Goal: Task Accomplishment & Management: Complete application form

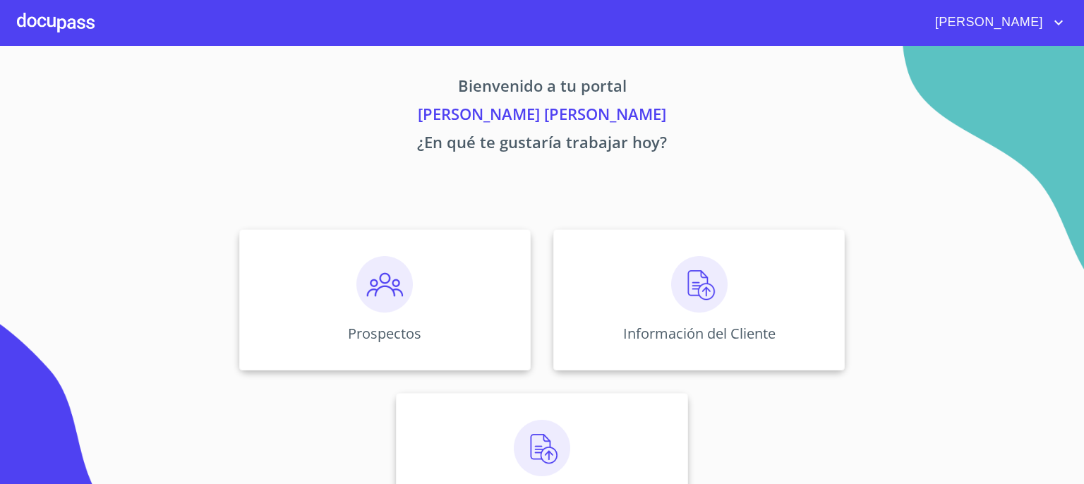
scroll to position [61, 0]
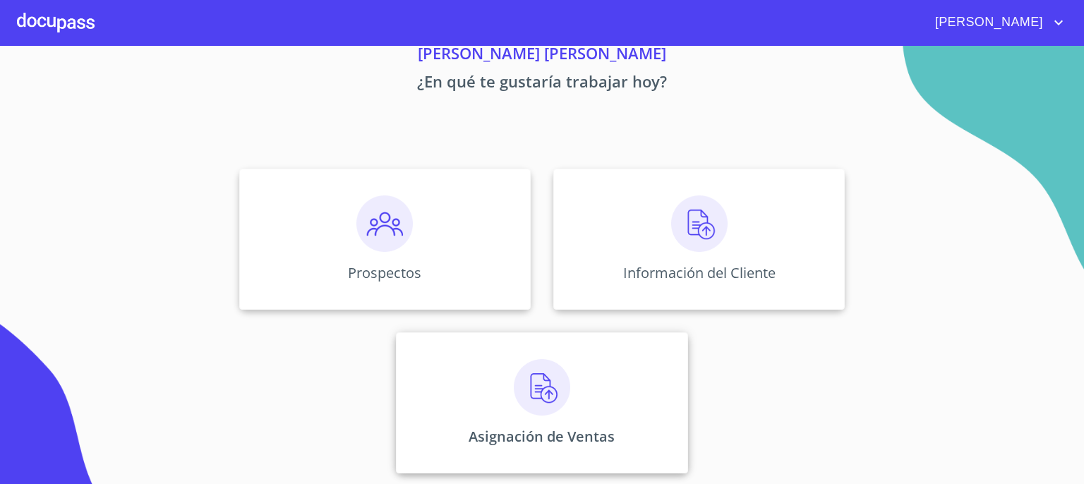
click at [530, 385] on img at bounding box center [542, 387] width 56 height 56
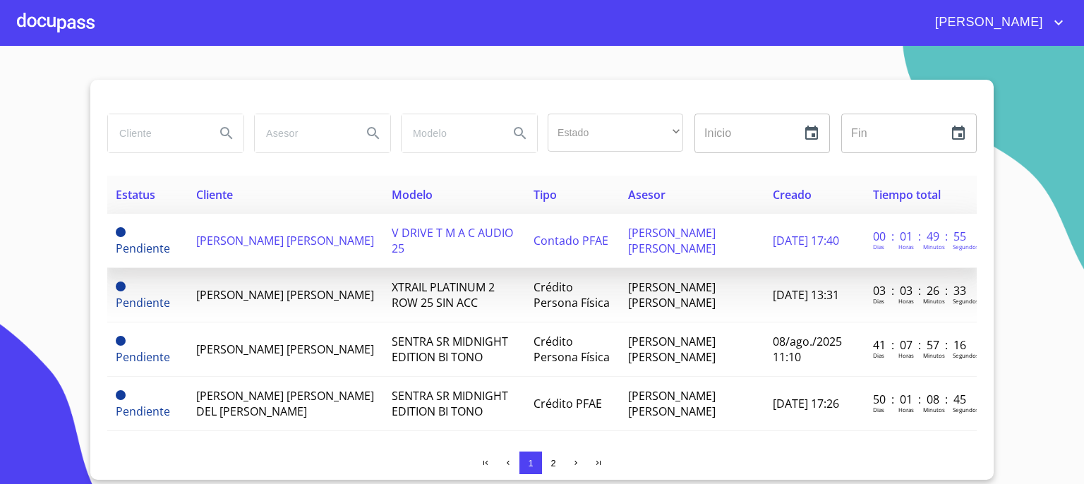
click at [274, 241] on td "[PERSON_NAME] [PERSON_NAME]" at bounding box center [286, 241] width 196 height 54
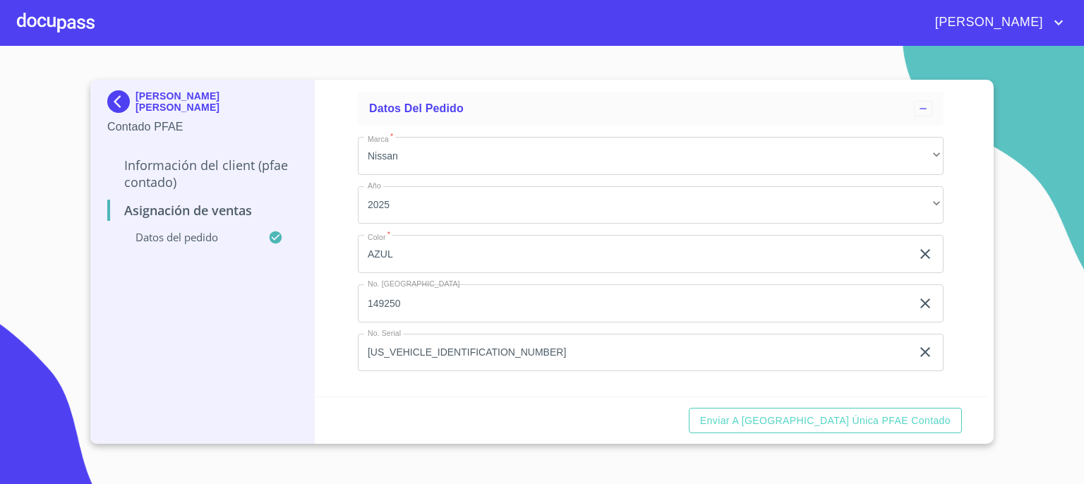
scroll to position [64, 0]
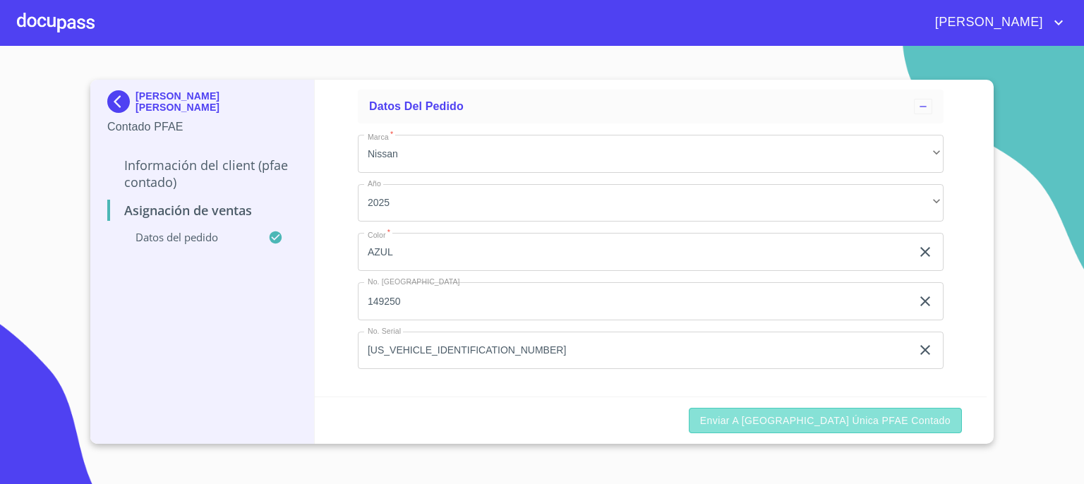
click at [887, 421] on span "Enviar a [GEOGRAPHIC_DATA] única PFAE contado" at bounding box center [825, 421] width 251 height 18
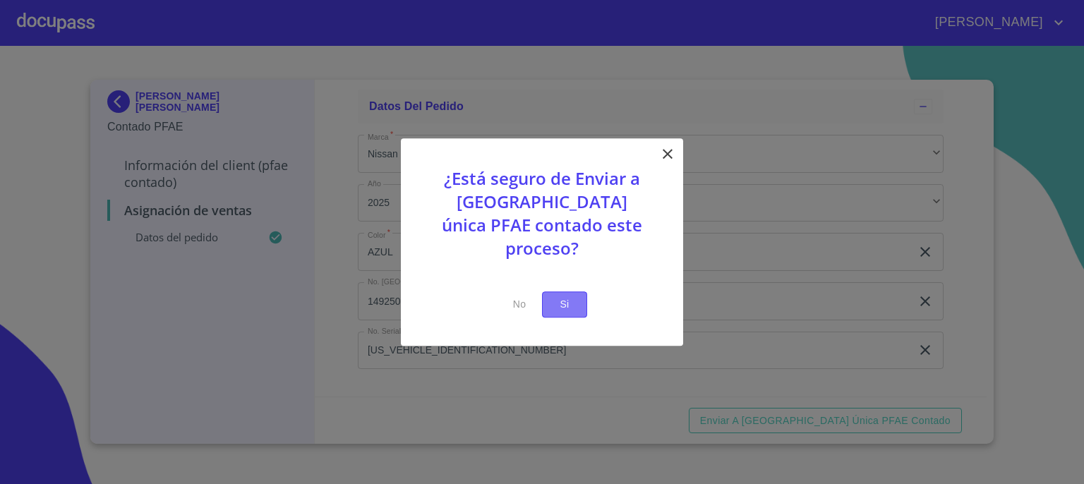
click at [568, 296] on span "Si" at bounding box center [564, 305] width 23 height 18
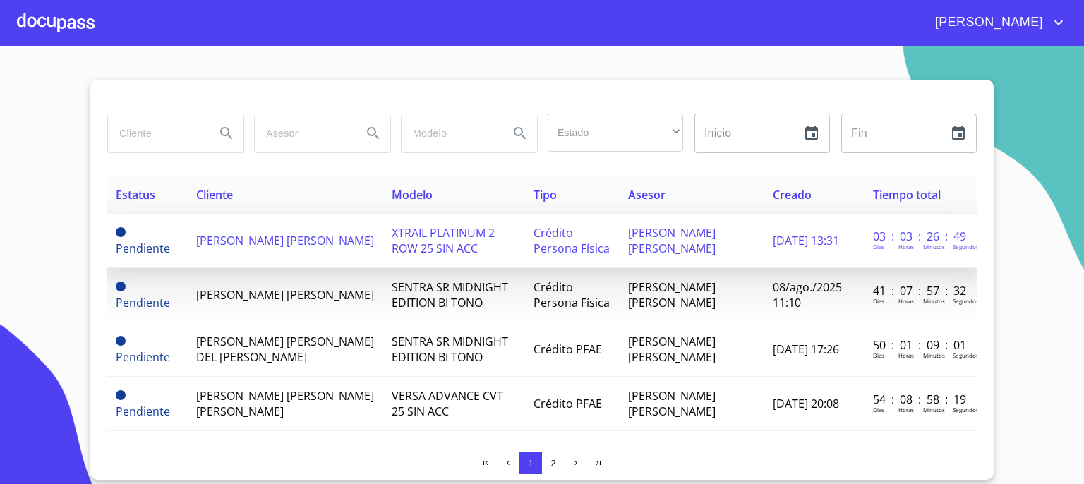
click at [248, 238] on span "[PERSON_NAME] [PERSON_NAME]" at bounding box center [285, 241] width 178 height 16
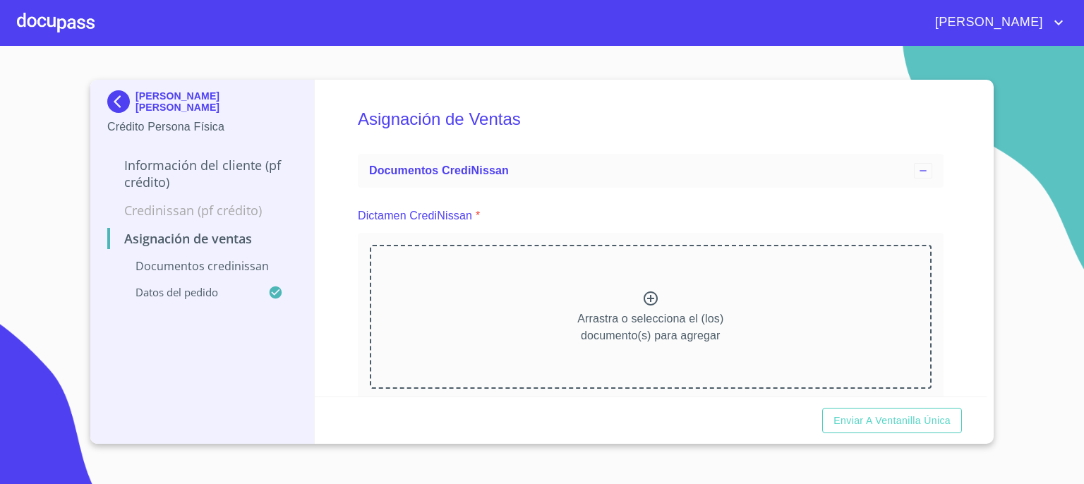
click at [644, 294] on icon at bounding box center [651, 299] width 14 height 14
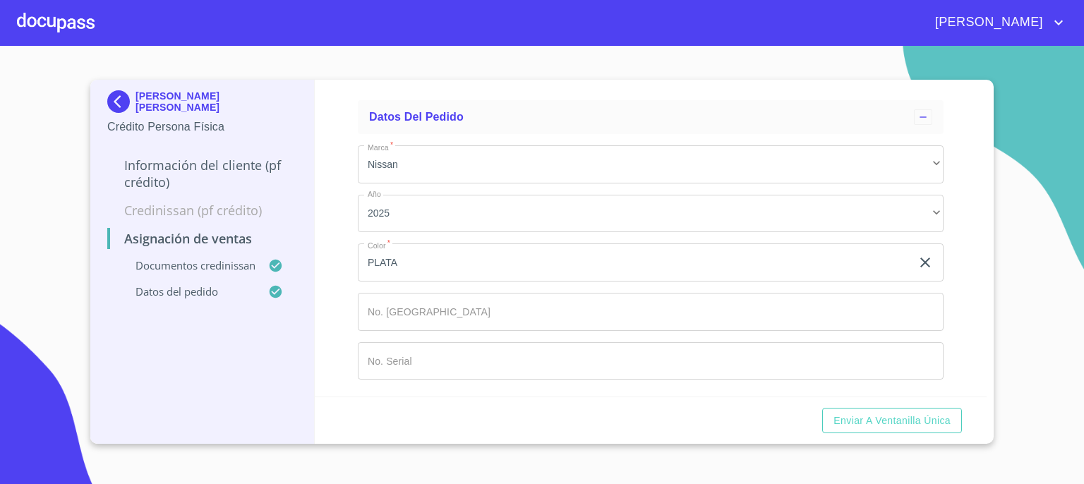
scroll to position [983, 0]
click at [782, 325] on input "Marca   *" at bounding box center [651, 312] width 586 height 38
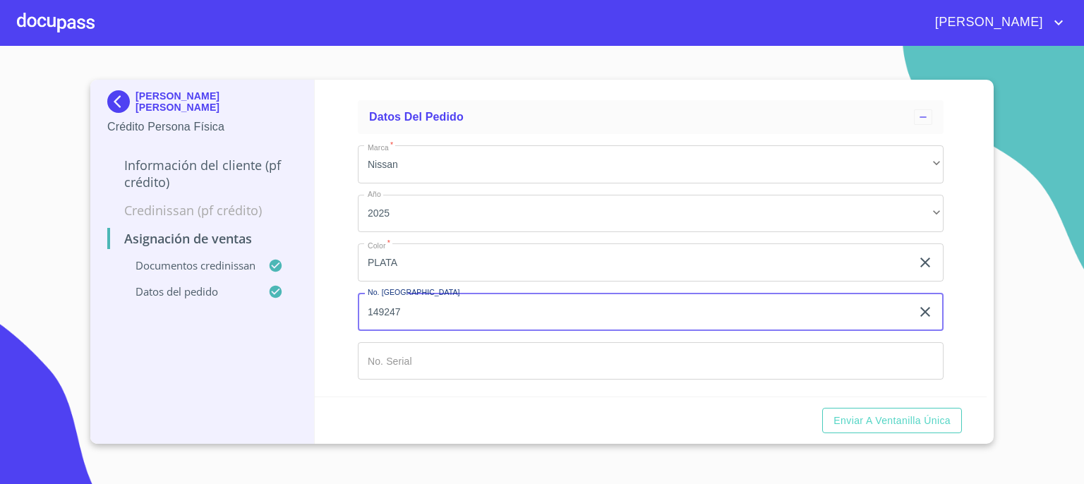
type input "149247"
click at [750, 370] on input "Marca   *" at bounding box center [651, 361] width 586 height 38
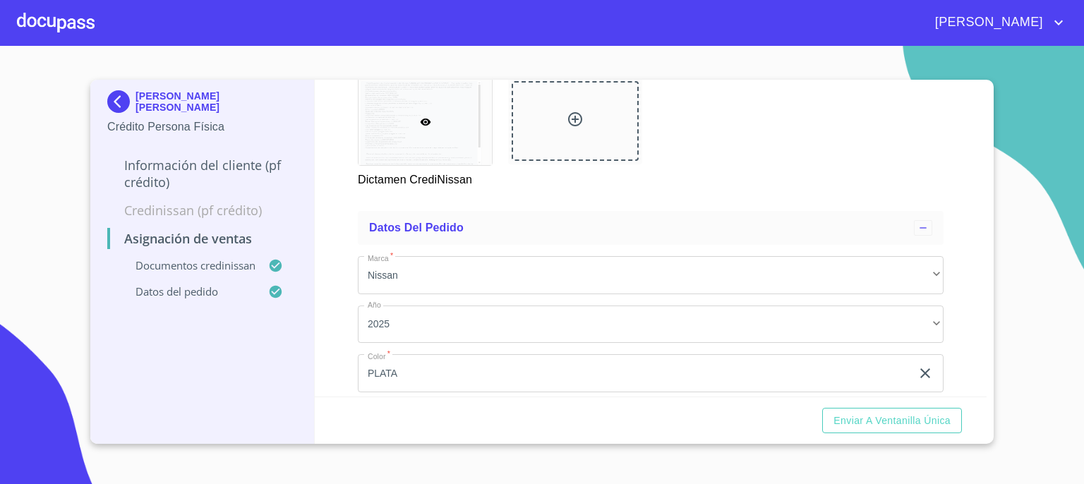
scroll to position [996, 0]
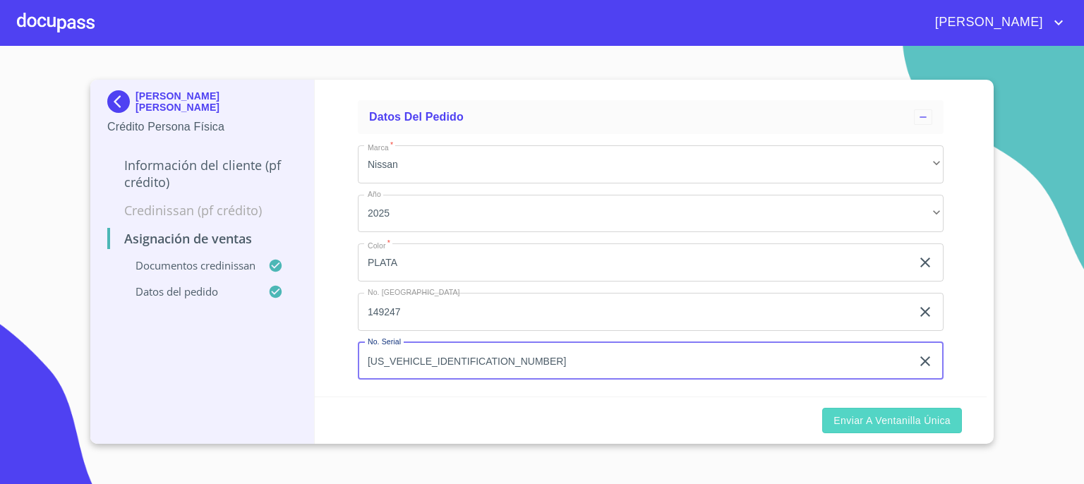
type input "[US_VEHICLE_IDENTIFICATION_NUMBER]"
click at [891, 419] on span "Enviar a Ventanilla única" at bounding box center [892, 421] width 117 height 18
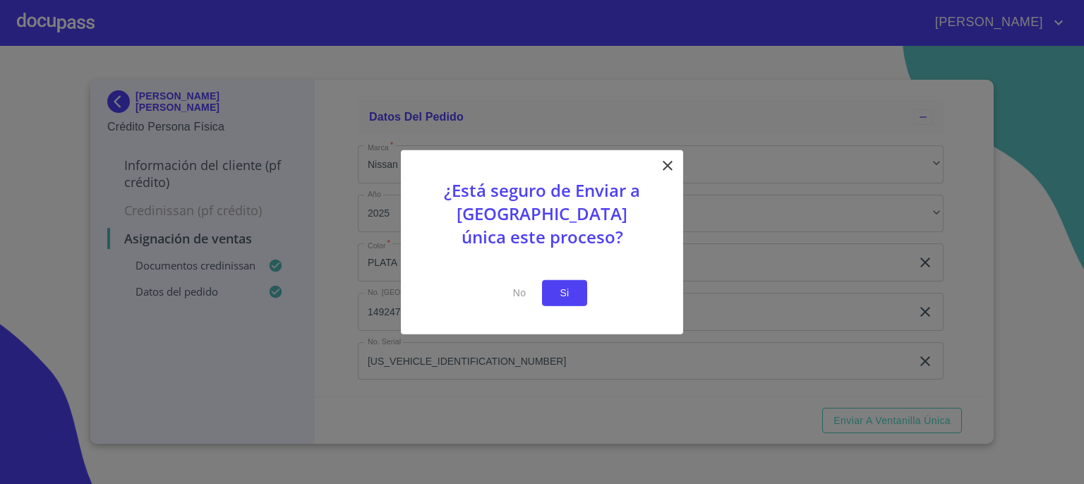
click at [570, 289] on span "Si" at bounding box center [564, 293] width 23 height 18
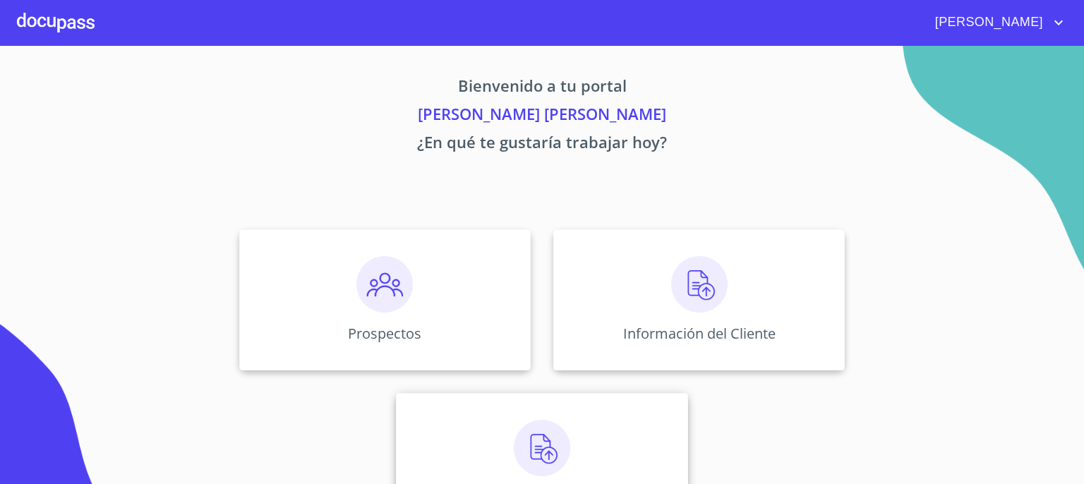
click at [537, 445] on img at bounding box center [542, 448] width 56 height 56
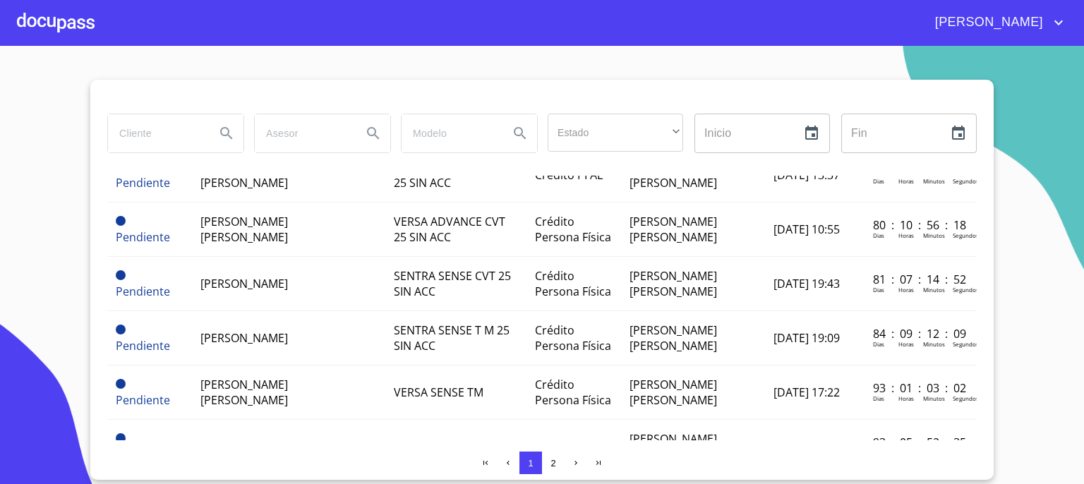
scroll to position [505, 0]
